Goal: Use online tool/utility: Utilize a website feature to perform a specific function

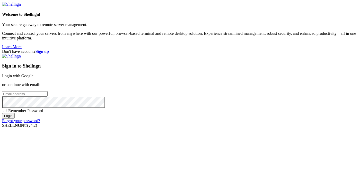
click at [33, 74] on link "Login with Google" at bounding box center [17, 76] width 31 height 4
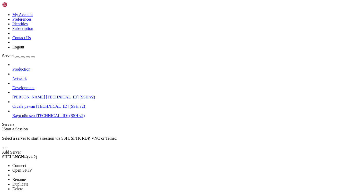
click at [58, 163] on li "Connect" at bounding box center [35, 165] width 47 height 5
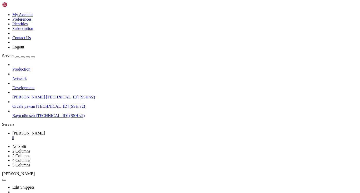
drag, startPoint x: 74, startPoint y: 277, endPoint x: 167, endPoint y: 232, distance: 103.9
drag, startPoint x: 72, startPoint y: 278, endPoint x: 179, endPoint y: 278, distance: 107.8
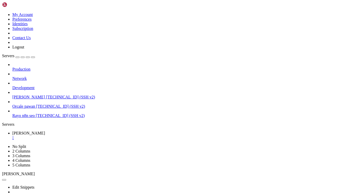
drag, startPoint x: 11, startPoint y: 363, endPoint x: 154, endPoint y: 373, distance: 143.7
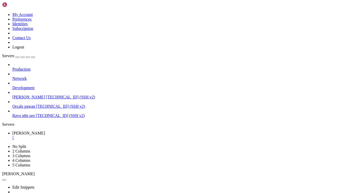
copy div "The Skoda Rapid delivers a well-balanced ride that handles both city streets an…"
